Goal: Find specific fact: Find specific page/section

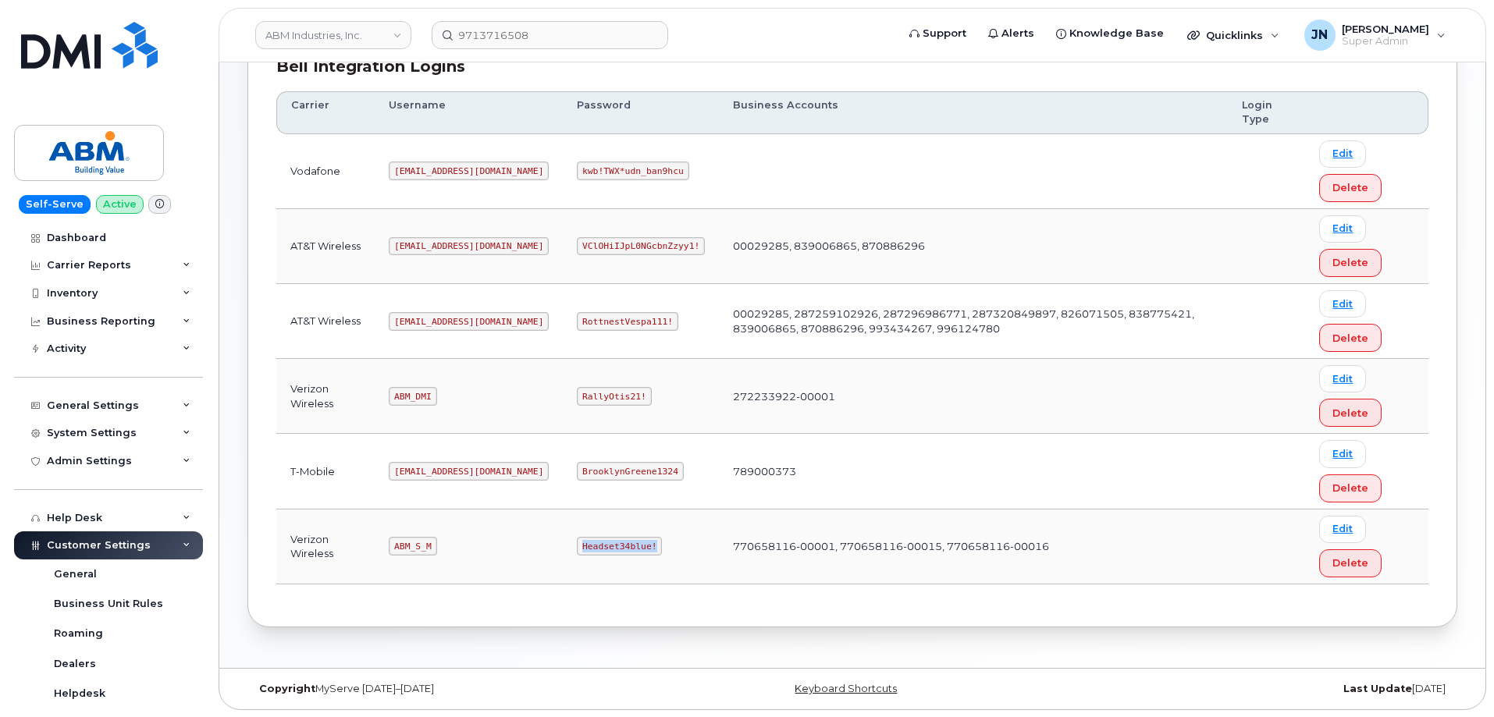
scroll to position [238, 0]
click at [416, 388] on code "ABM_DMI" at bounding box center [413, 395] width 48 height 19
copy code "ABM_DMI"
click at [577, 394] on code "RallyOtis21!" at bounding box center [614, 395] width 74 height 19
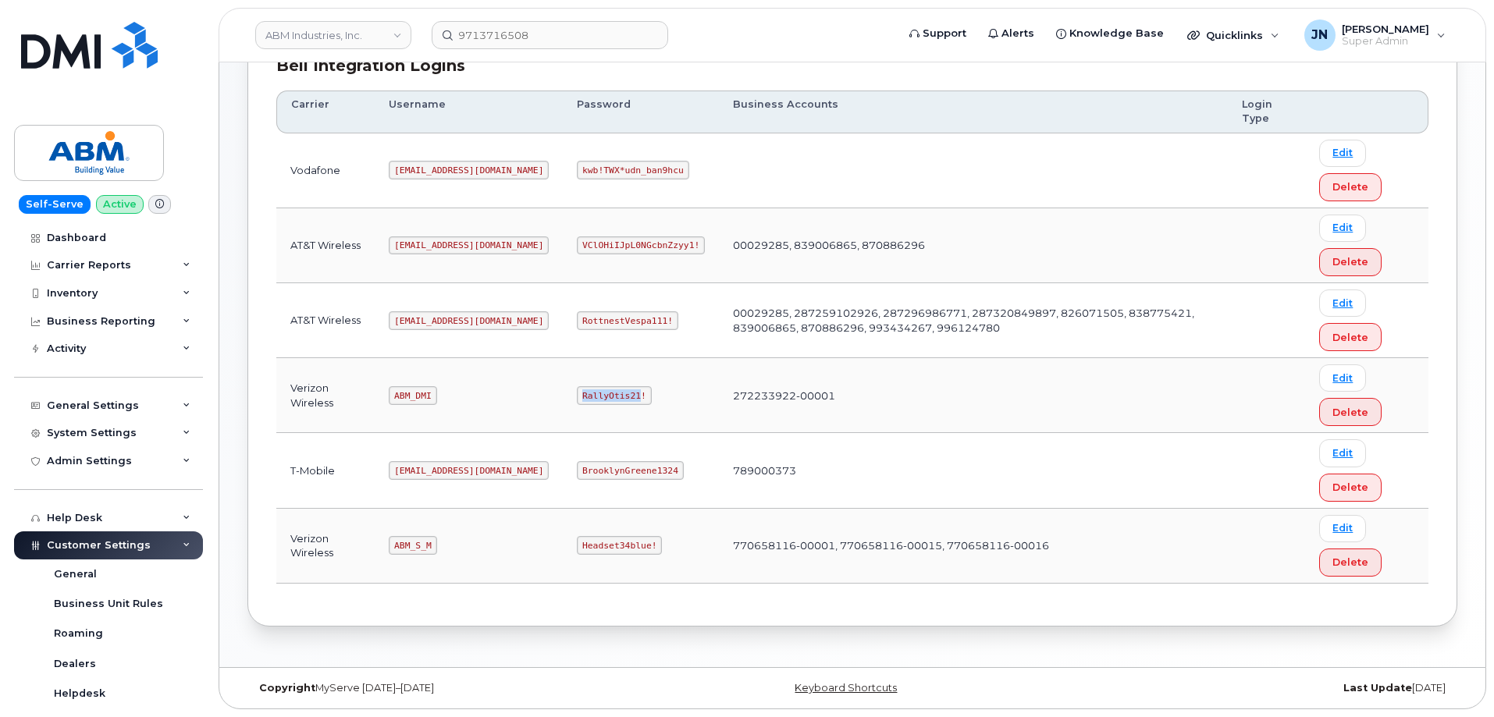
click at [577, 394] on code "RallyOtis21!" at bounding box center [614, 395] width 74 height 19
click at [418, 544] on code "ABM_S_M" at bounding box center [413, 545] width 48 height 19
click at [418, 543] on code "ABM_S_M" at bounding box center [413, 545] width 48 height 19
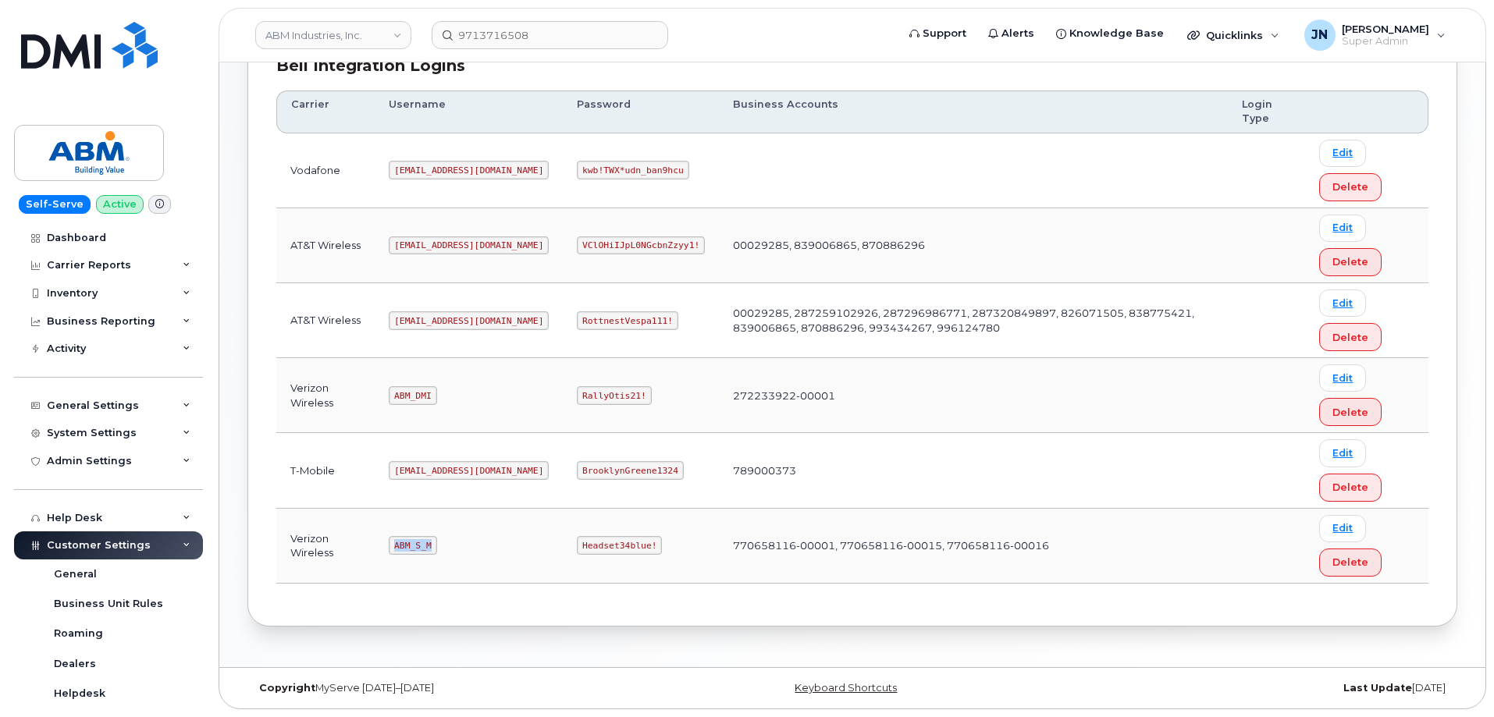
copy code "ABM_S_M"
click at [577, 544] on code "Headset34blue!" at bounding box center [619, 545] width 85 height 19
click at [577, 545] on code "Headset34blue!" at bounding box center [619, 545] width 85 height 19
copy code "Headset34blue!"
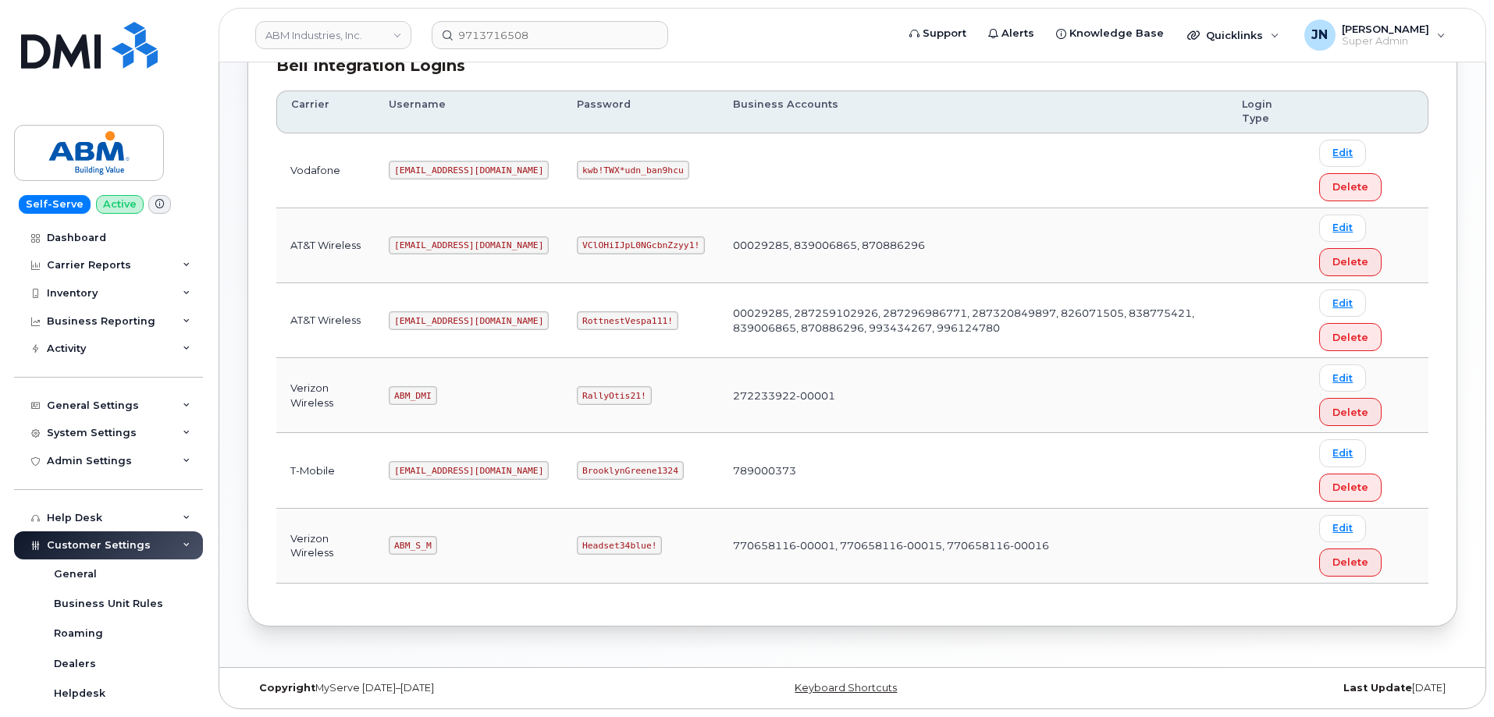
click at [412, 397] on code "ABM_DMI" at bounding box center [413, 395] width 48 height 19
click at [411, 397] on code "ABM_DMI" at bounding box center [413, 395] width 48 height 19
copy code "ABM_DMI"
click at [577, 389] on code "RallyOtis21!" at bounding box center [614, 395] width 74 height 19
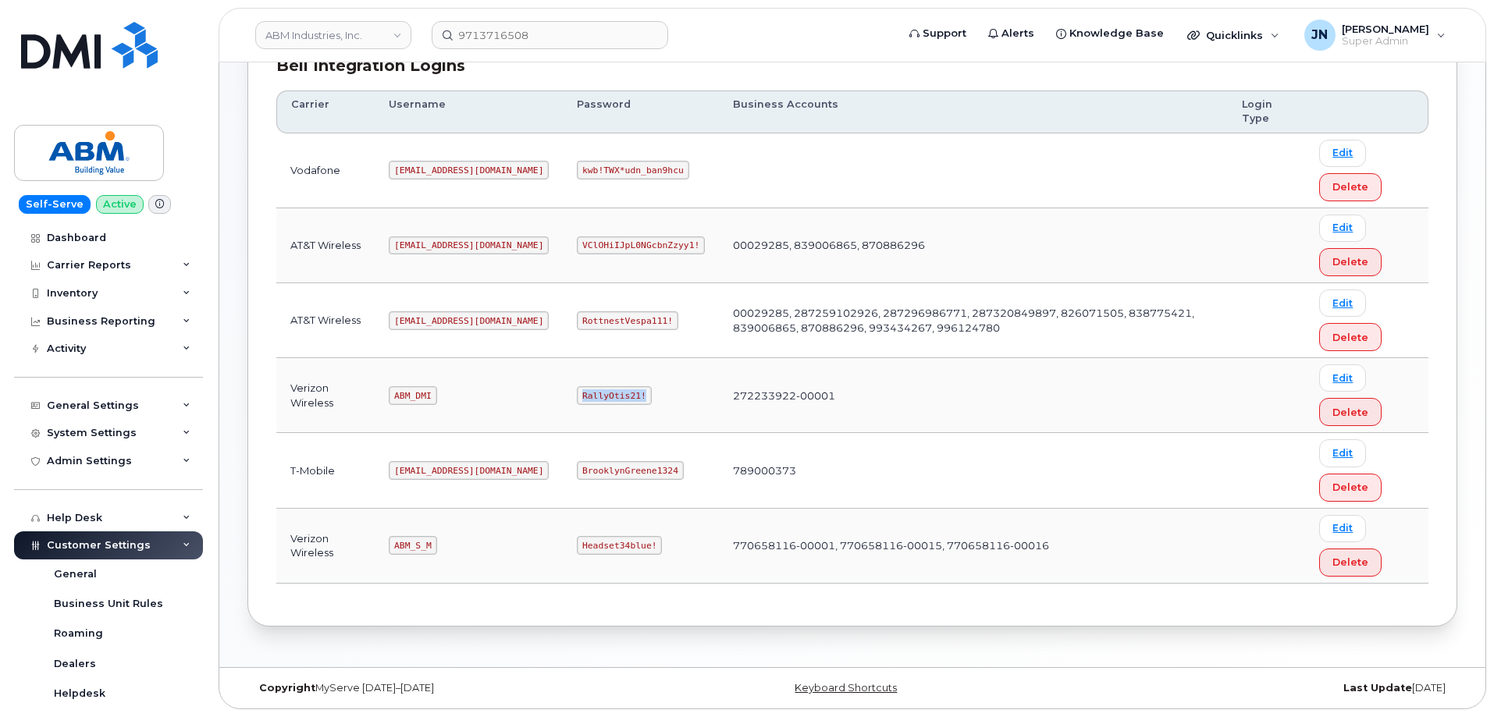
click at [577, 390] on code "RallyOtis21!" at bounding box center [614, 395] width 74 height 19
copy code "RallyOtis21!"
click at [414, 543] on code "ABM_S_M" at bounding box center [413, 545] width 48 height 19
copy code "ABM_S_M"
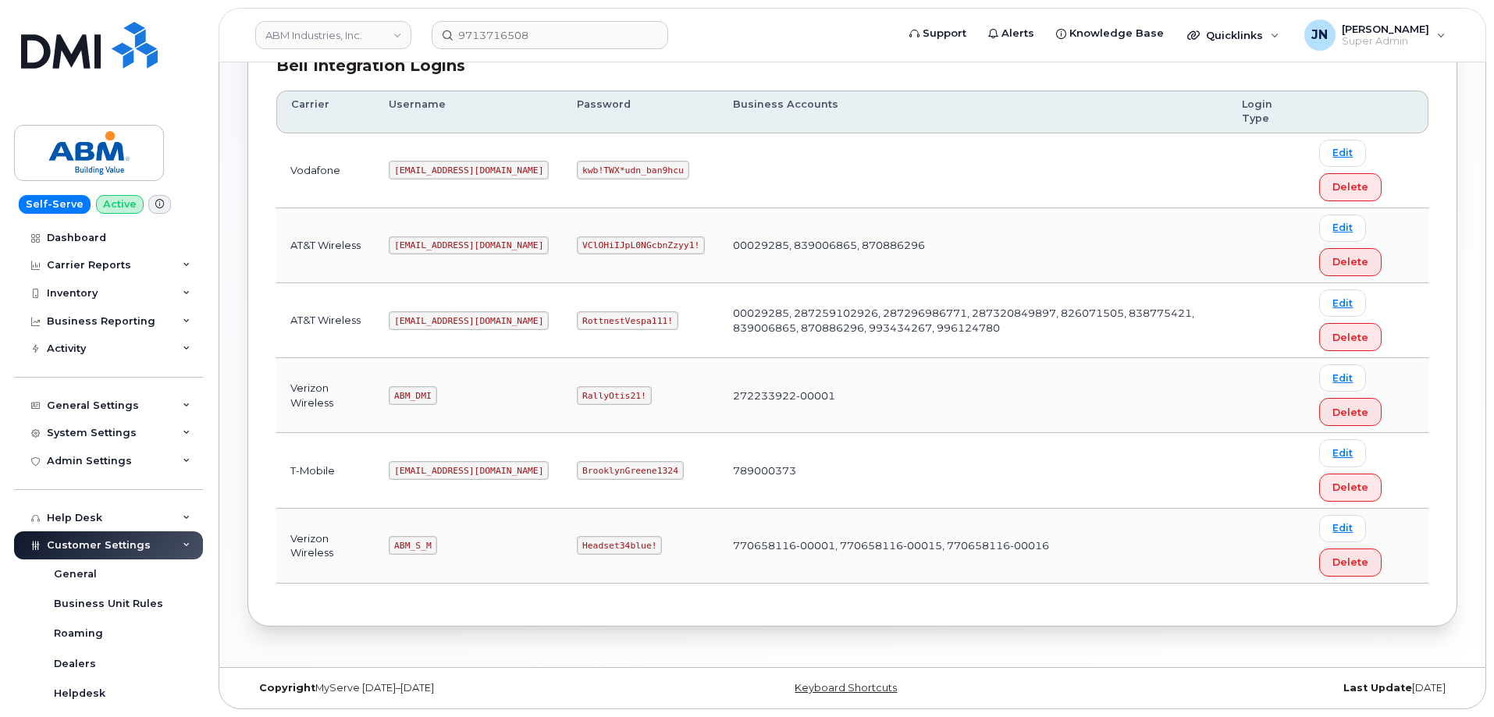
click at [577, 546] on code "Headset34blue!" at bounding box center [619, 545] width 85 height 19
click at [577, 547] on code "Headset34blue!" at bounding box center [619, 545] width 85 height 19
copy code "Headset34blue!"
